Goal: Task Accomplishment & Management: Manage account settings

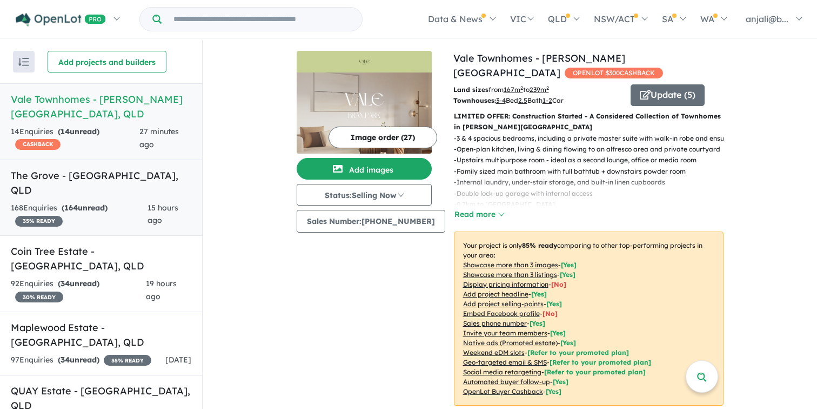
click at [122, 202] on div "168 Enquir ies ( 164 unread) 35 % READY" at bounding box center [79, 215] width 137 height 26
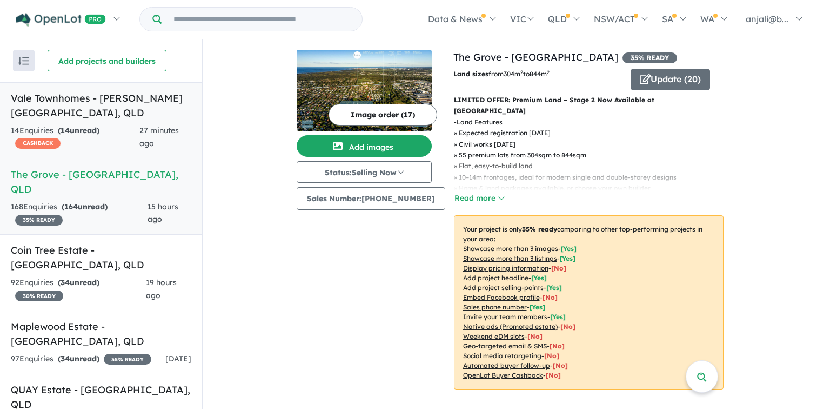
click at [139, 124] on div "14 Enquir ies ( 14 unread) CASHBACK" at bounding box center [75, 137] width 129 height 26
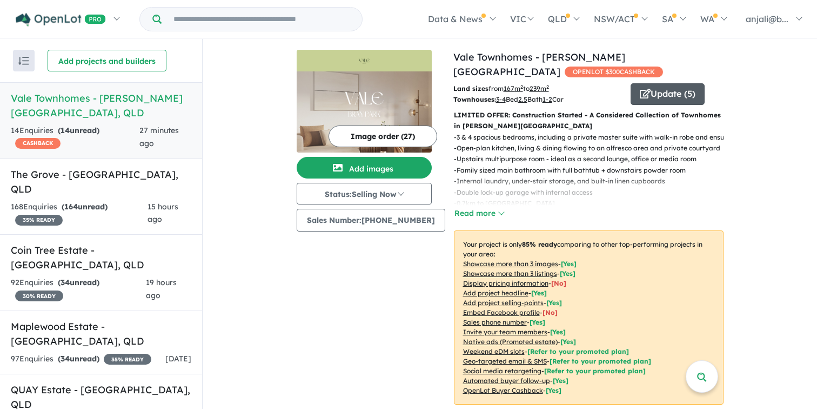
click at [656, 83] on button "Update ( 5 )" at bounding box center [668, 94] width 74 height 22
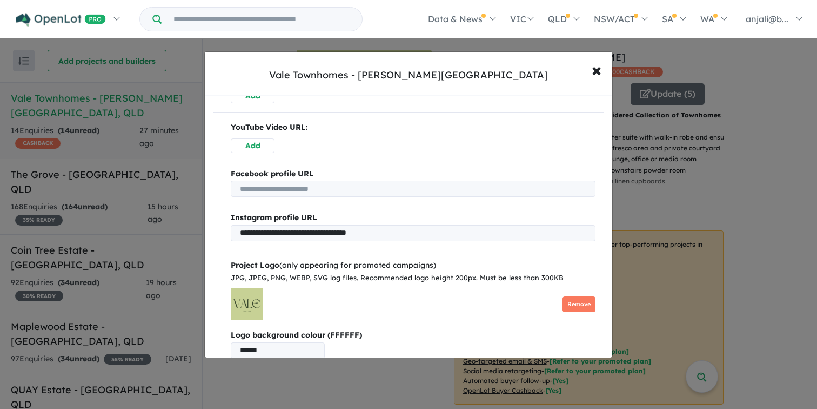
scroll to position [711, 0]
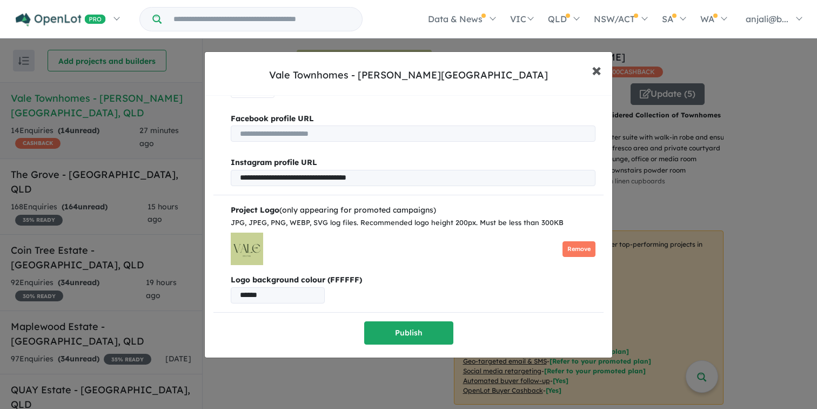
click at [590, 66] on button "× Close" at bounding box center [596, 69] width 31 height 29
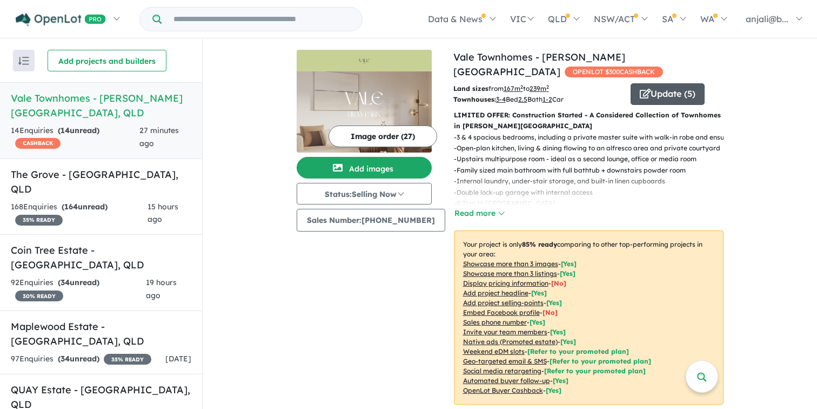
click at [662, 83] on button "Update ( 5 )" at bounding box center [668, 94] width 74 height 22
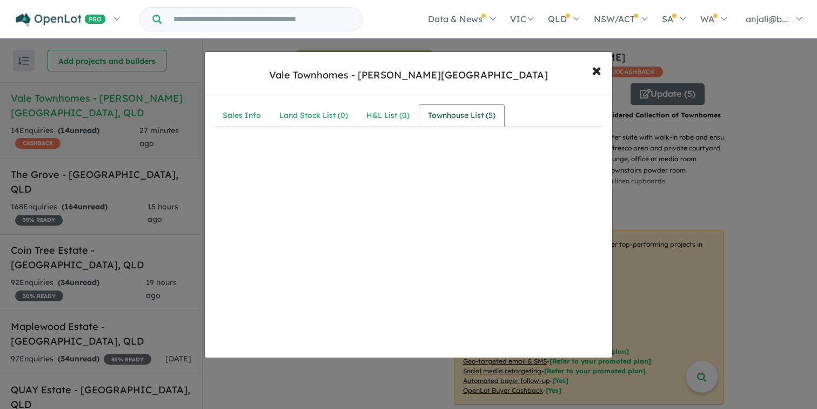
click at [448, 119] on div "Townhouse List ( 5 )" at bounding box center [462, 115] width 68 height 13
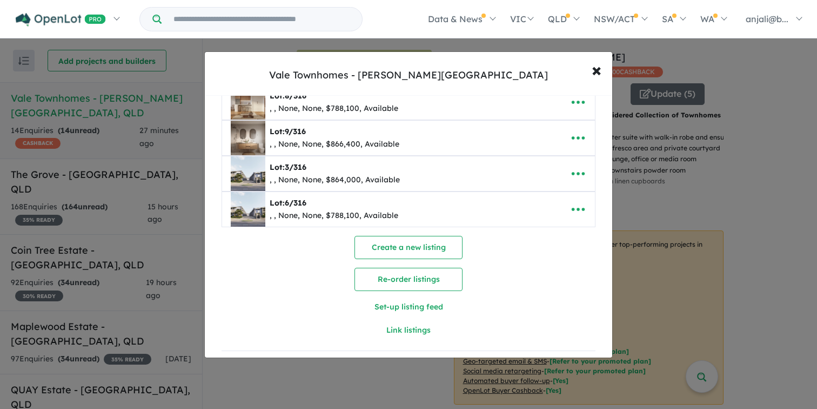
scroll to position [88, 0]
click at [571, 206] on icon "button" at bounding box center [578, 208] width 16 height 16
click at [542, 253] on link "Remove" at bounding box center [555, 260] width 80 height 25
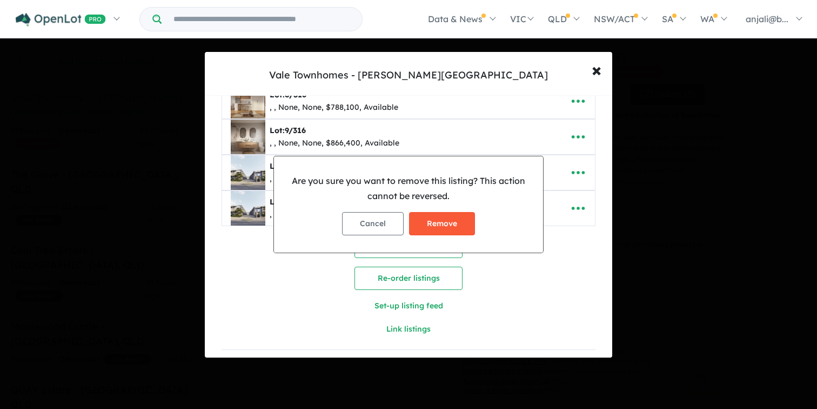
click at [456, 224] on button "Remove" at bounding box center [442, 223] width 66 height 23
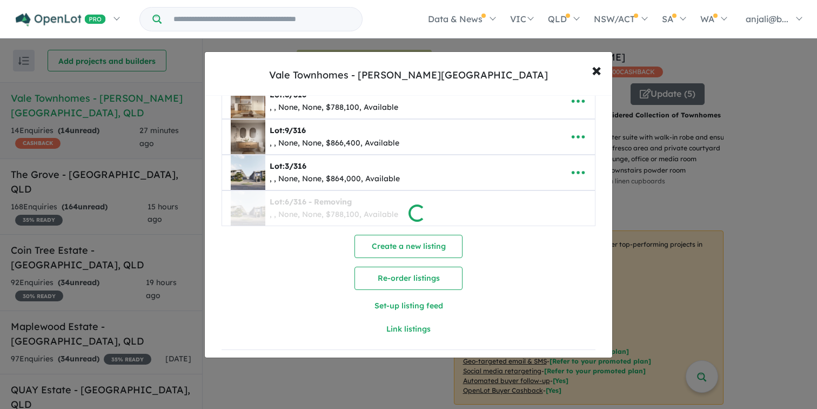
click at [569, 170] on div at bounding box center [408, 204] width 817 height 409
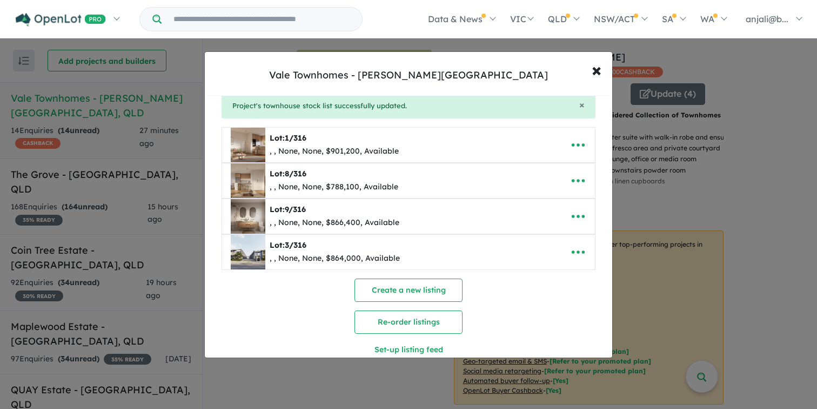
scroll to position [0, 0]
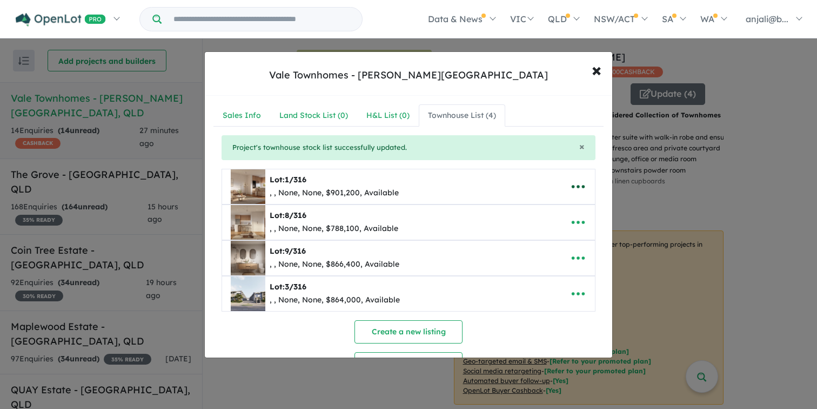
click at [570, 188] on icon "button" at bounding box center [578, 186] width 16 height 16
click at [542, 221] on link "Edit" at bounding box center [555, 213] width 80 height 25
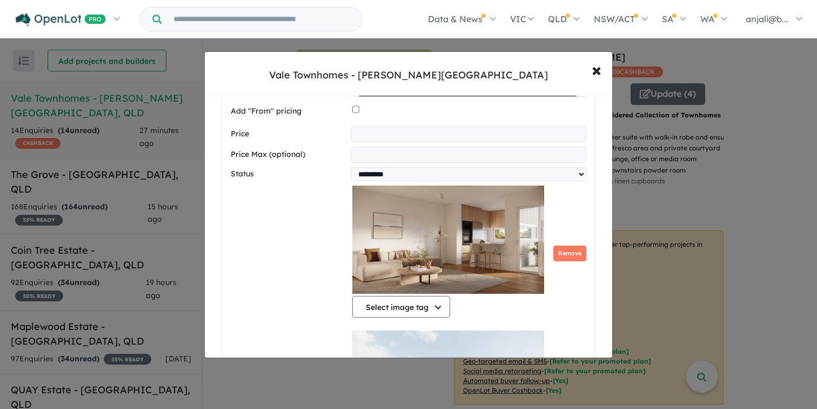
scroll to position [481, 0]
click at [359, 108] on div at bounding box center [469, 111] width 234 height 21
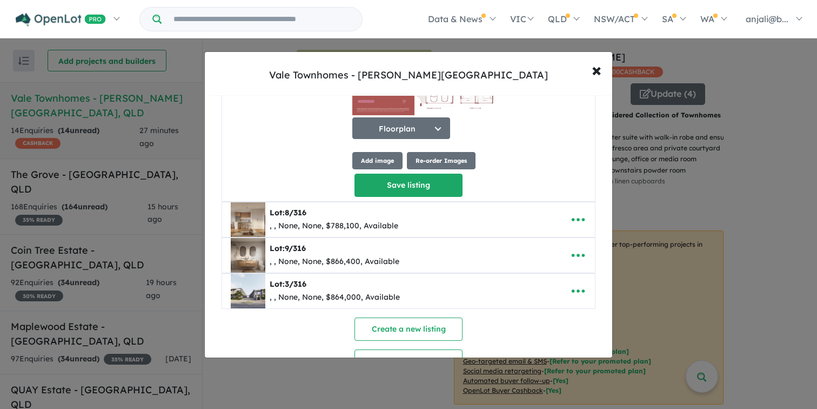
scroll to position [3410, 0]
click at [596, 78] on span "×" at bounding box center [597, 69] width 10 height 23
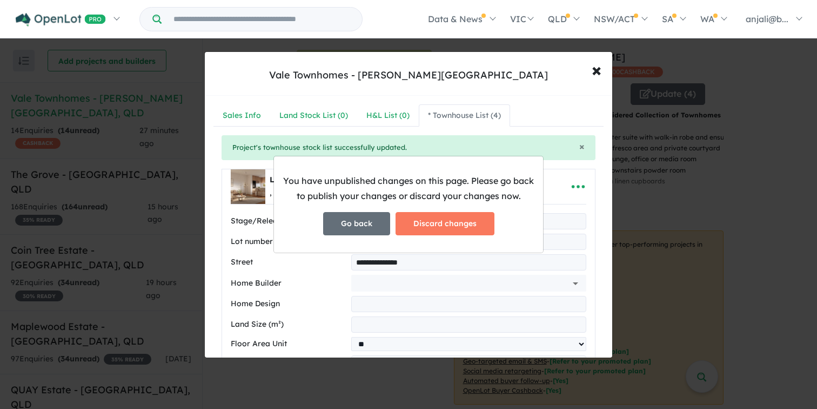
click at [370, 226] on button "Go back" at bounding box center [356, 223] width 67 height 23
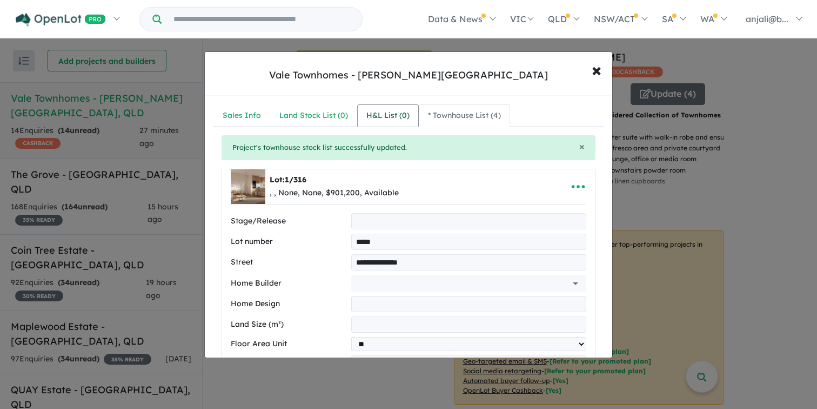
click at [388, 110] on div "H&L List ( 0 )" at bounding box center [387, 115] width 43 height 13
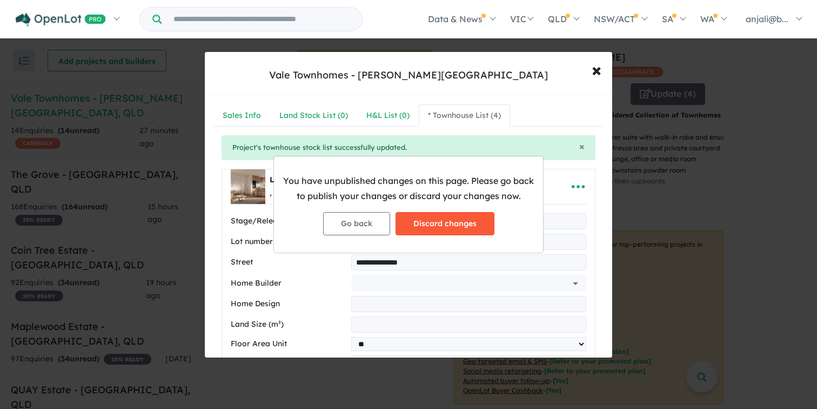
click at [418, 222] on button "Discard changes" at bounding box center [445, 223] width 99 height 23
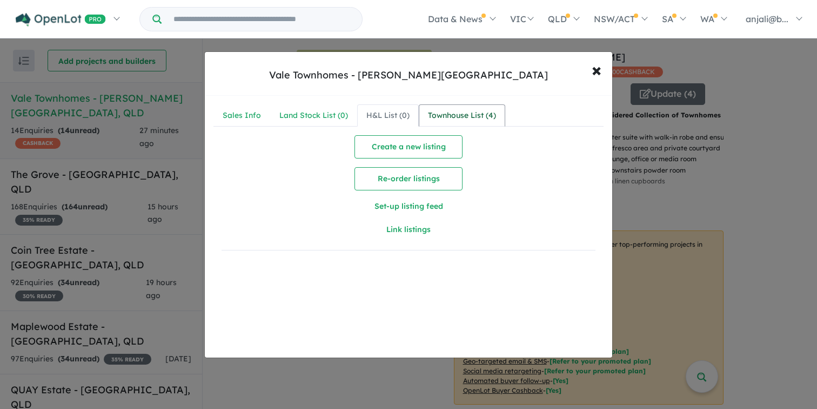
click at [476, 112] on div "Townhouse List ( 4 )" at bounding box center [462, 115] width 68 height 13
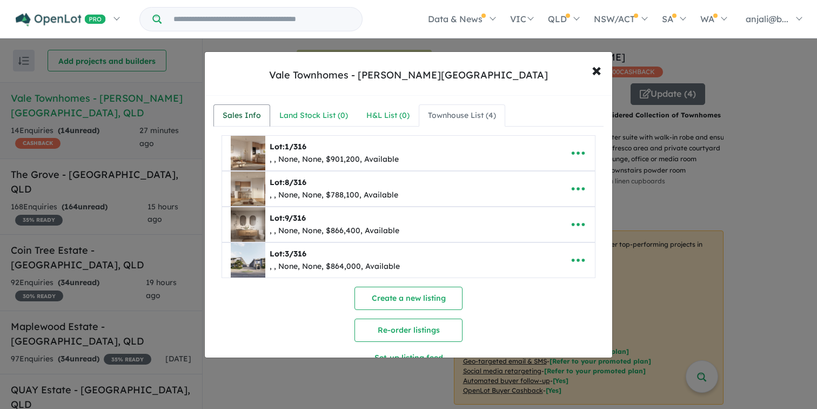
click at [254, 111] on div "Sales Info" at bounding box center [242, 115] width 38 height 13
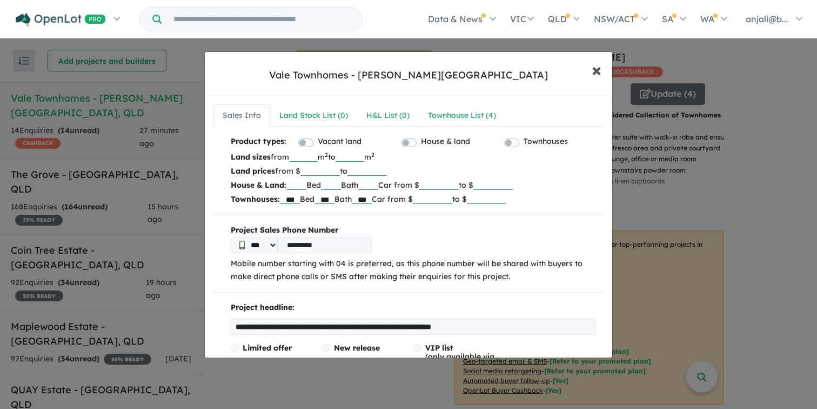
click at [597, 69] on span "×" at bounding box center [597, 69] width 10 height 23
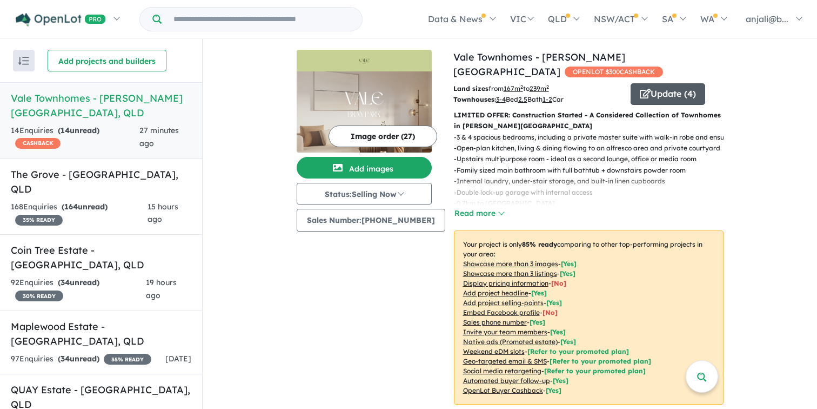
click at [661, 83] on button "Update ( 4 )" at bounding box center [668, 94] width 75 height 22
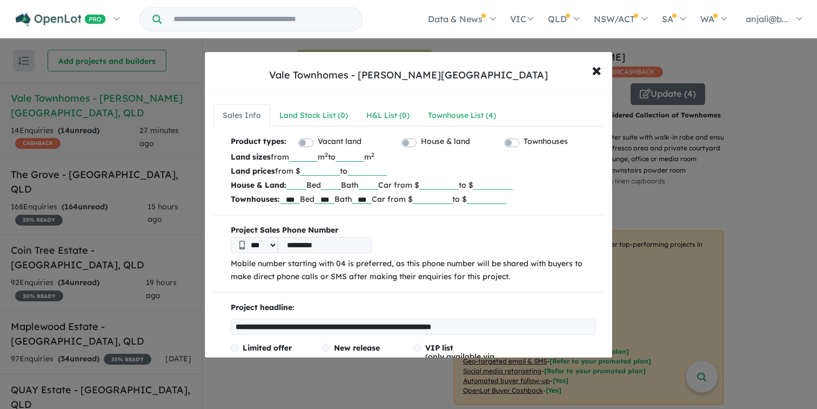
click at [311, 172] on input "number" at bounding box center [320, 170] width 39 height 11
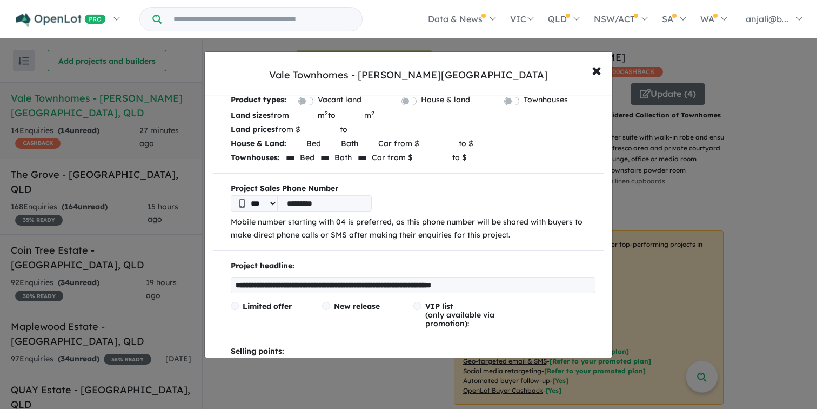
scroll to position [43, 0]
click at [431, 156] on input "number" at bounding box center [432, 155] width 39 height 11
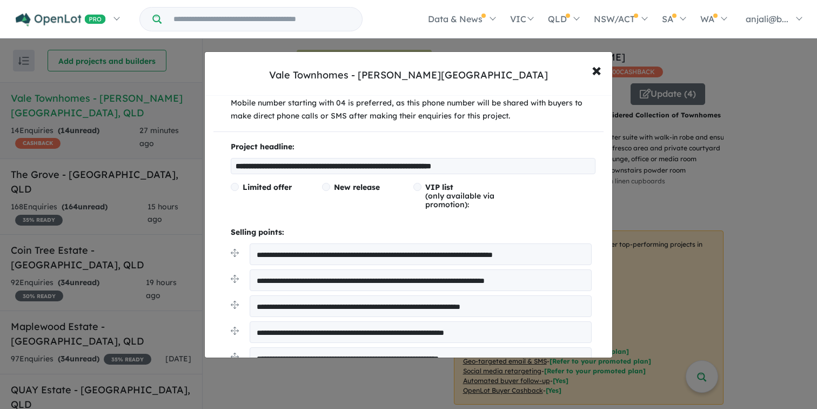
scroll to position [0, 0]
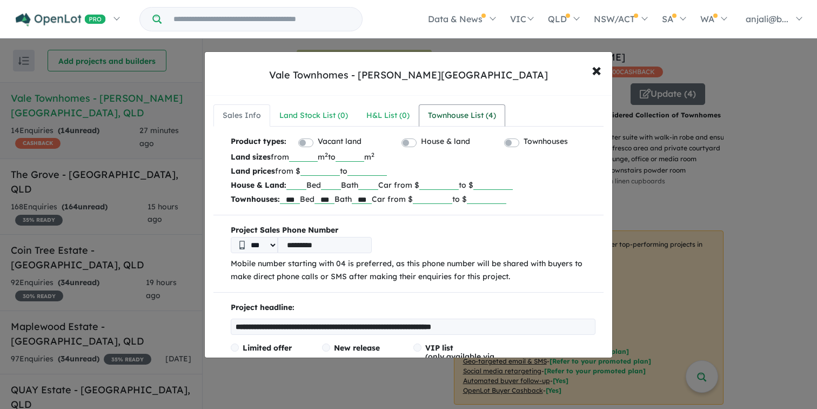
click at [461, 115] on div "Townhouse List ( 4 )" at bounding box center [462, 115] width 68 height 13
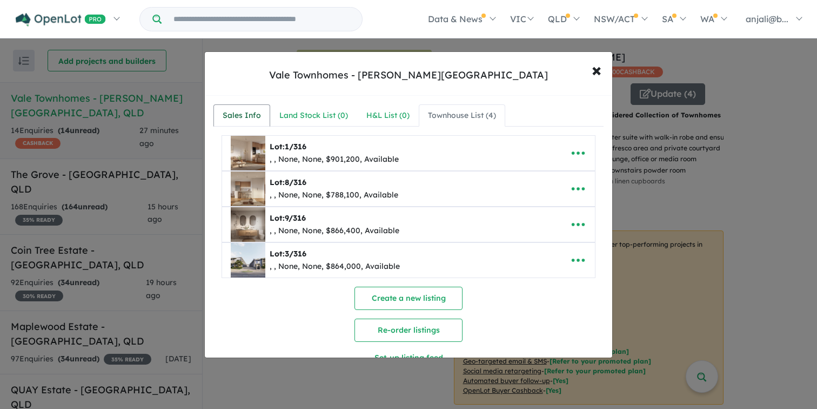
click at [250, 112] on div "Sales Info" at bounding box center [242, 115] width 38 height 13
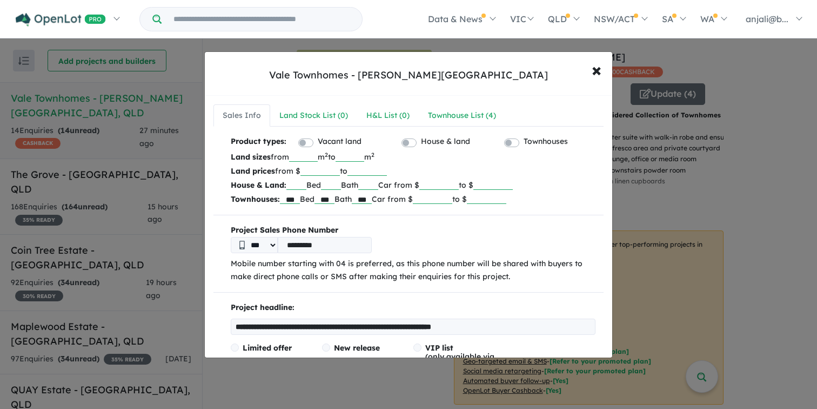
click at [435, 195] on input "number" at bounding box center [432, 198] width 39 height 11
type input "******"
click at [503, 202] on input "number" at bounding box center [486, 198] width 39 height 11
click at [447, 110] on div "Townhouse List ( 4 )" at bounding box center [467, 115] width 68 height 13
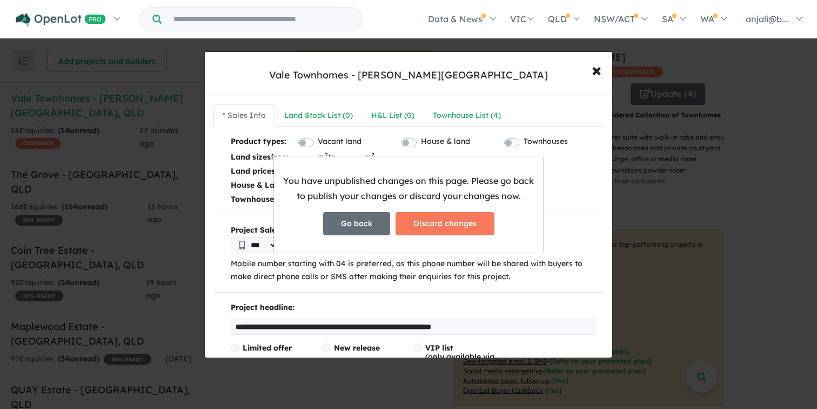
click at [360, 222] on button "Go back" at bounding box center [356, 223] width 67 height 23
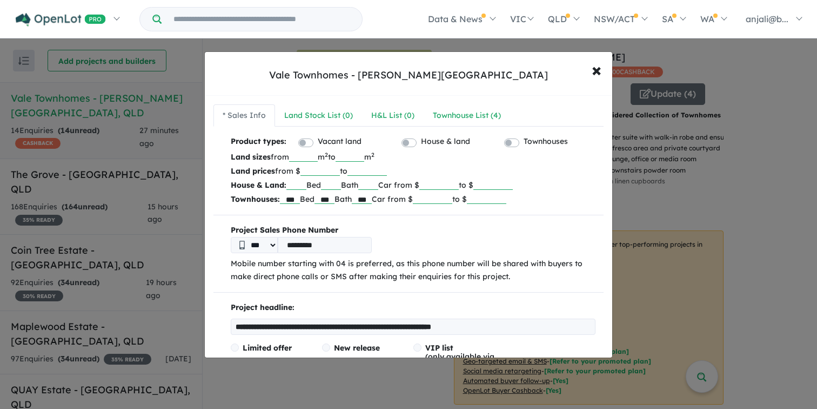
click at [452, 199] on input "******" at bounding box center [432, 198] width 39 height 11
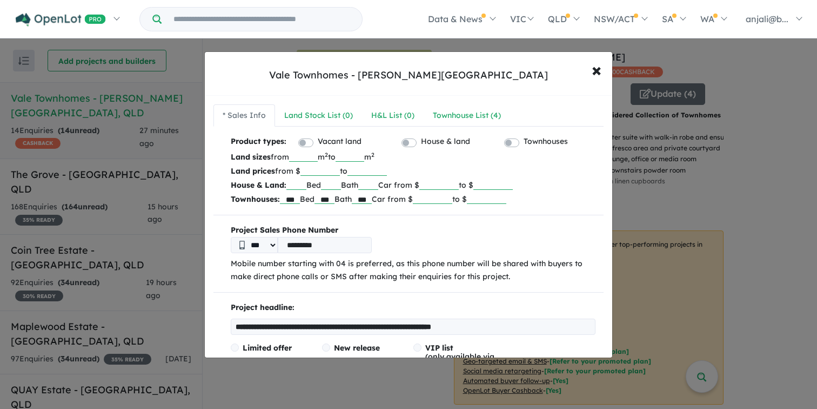
click at [452, 199] on input "******" at bounding box center [432, 198] width 39 height 11
click at [490, 116] on div "Townhouse List ( 4 )" at bounding box center [467, 115] width 68 height 13
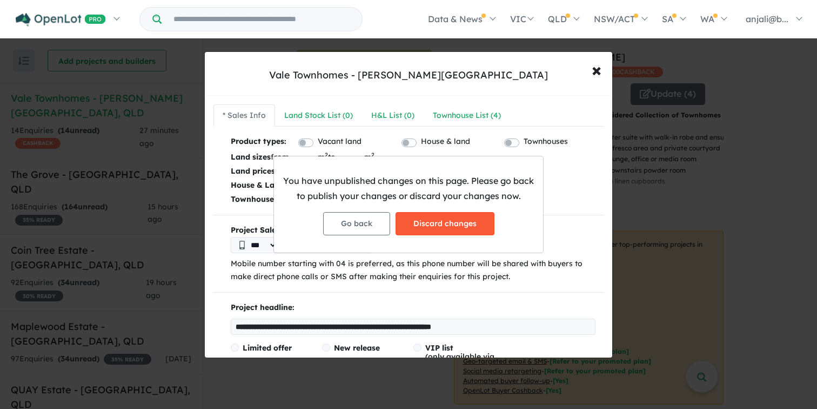
click at [418, 230] on button "Discard changes" at bounding box center [445, 223] width 99 height 23
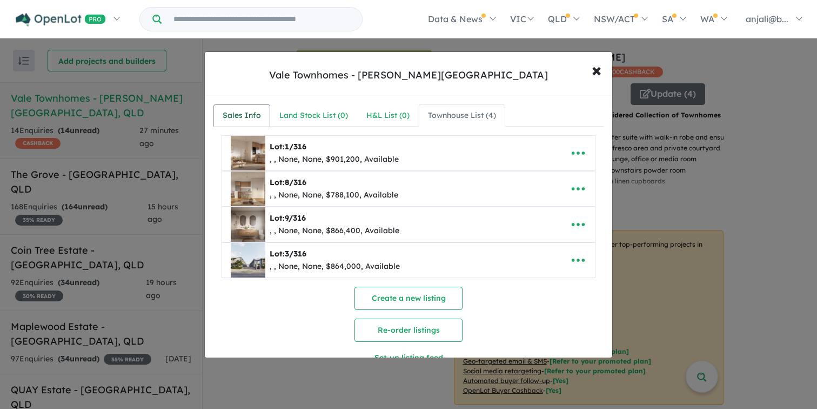
click at [264, 118] on link "Sales Info" at bounding box center [242, 115] width 57 height 23
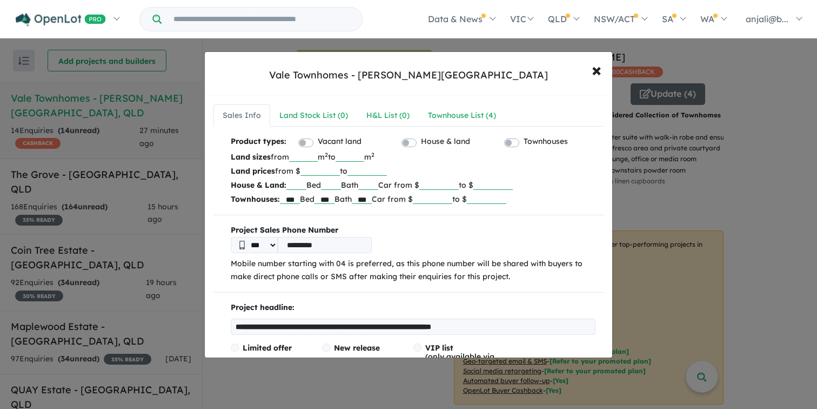
click at [438, 200] on input "number" at bounding box center [432, 198] width 39 height 11
type input "******"
click at [504, 194] on input "number" at bounding box center [486, 198] width 39 height 11
type input "*"
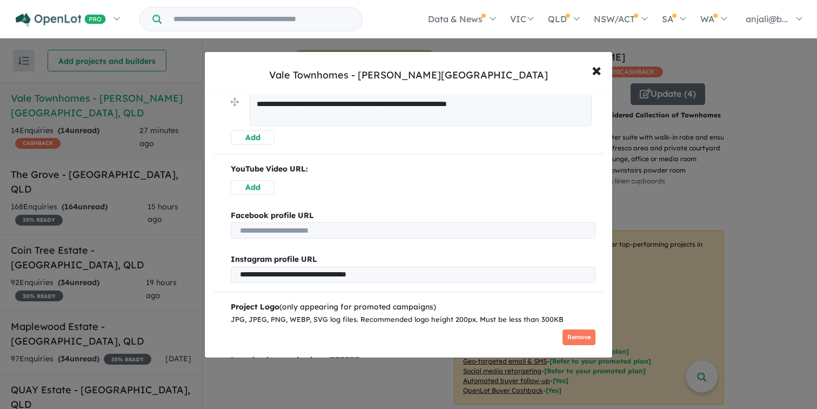
scroll to position [865, 0]
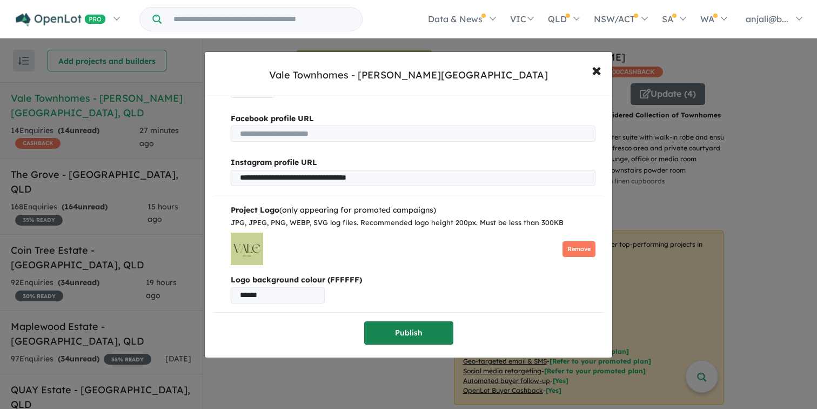
click at [417, 322] on button "Publish" at bounding box center [408, 332] width 89 height 23
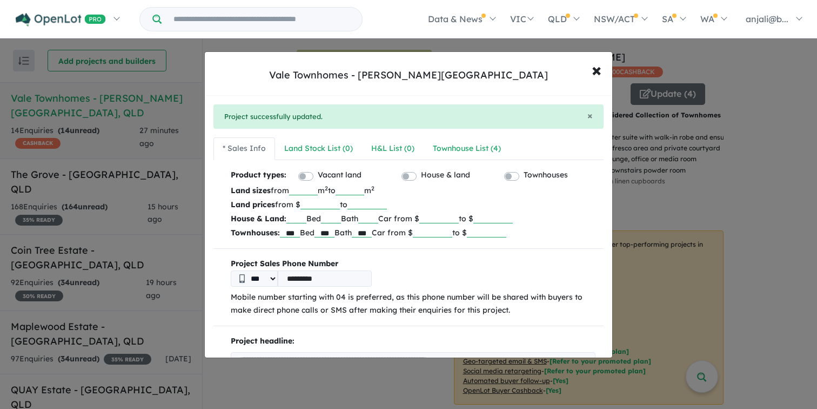
click at [506, 232] on input "number" at bounding box center [486, 231] width 39 height 11
click at [587, 71] on button "× Close" at bounding box center [596, 69] width 31 height 29
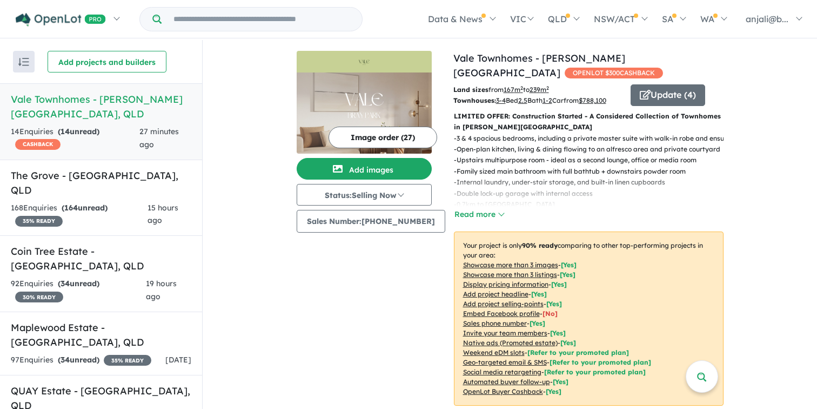
click at [385, 83] on img at bounding box center [364, 112] width 135 height 81
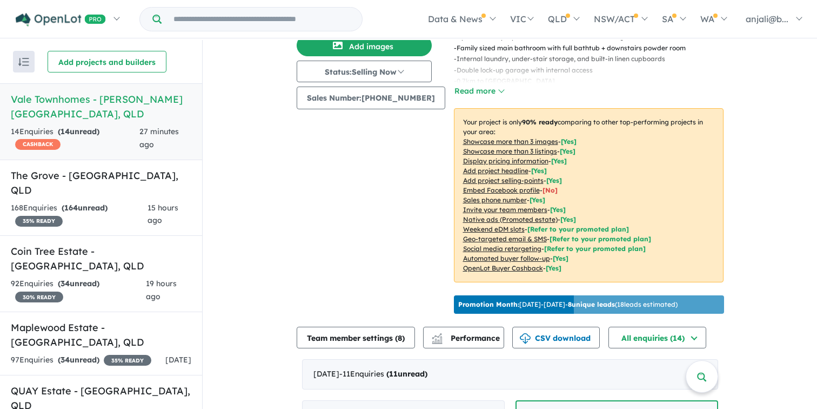
scroll to position [182, 0]
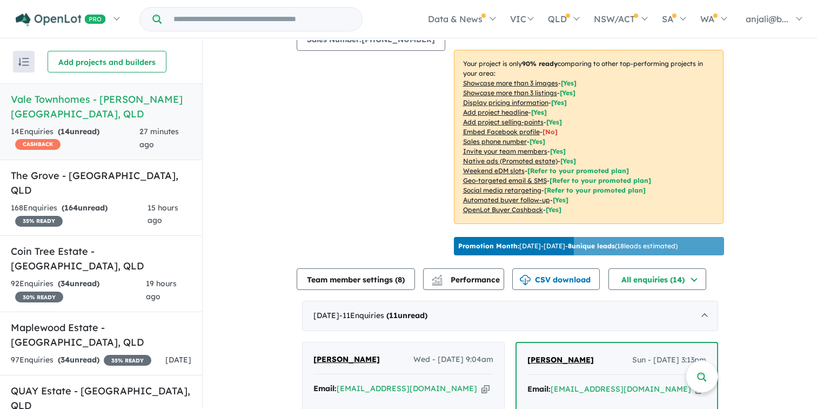
click at [525, 186] on u "Social media retargeting" at bounding box center [502, 190] width 78 height 8
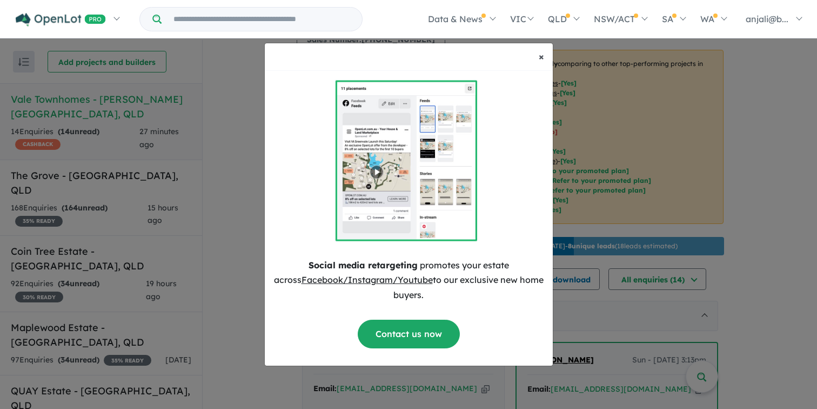
click at [541, 53] on span "×" at bounding box center [541, 56] width 5 height 12
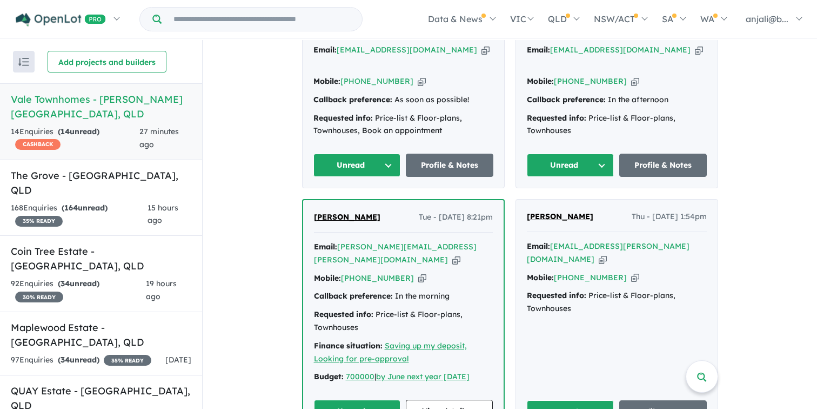
scroll to position [1275, 0]
